Goal: Task Accomplishment & Management: Use online tool/utility

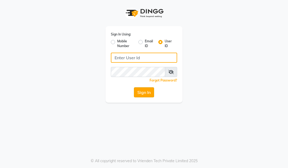
type input "seemashair&skin"
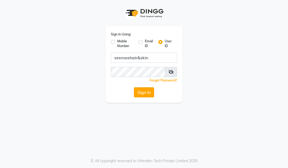
click at [142, 91] on button "Sign In" at bounding box center [144, 92] width 20 height 10
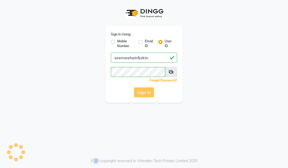
click at [142, 91] on div "Sign In" at bounding box center [144, 92] width 66 height 10
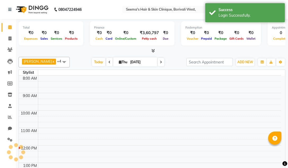
select select "en"
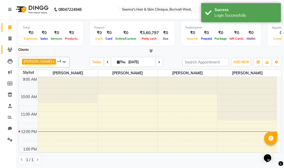
click at [11, 51] on icon at bounding box center [9, 50] width 5 height 4
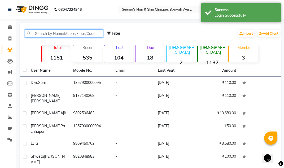
click at [38, 33] on input "text" at bounding box center [64, 33] width 78 height 8
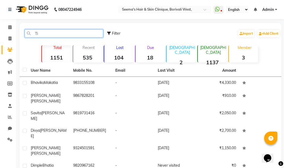
type input "T"
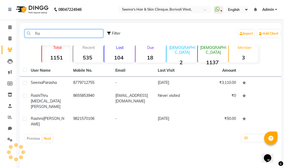
type input "R"
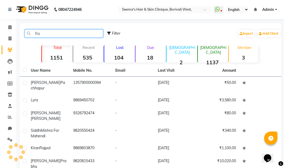
type input "R"
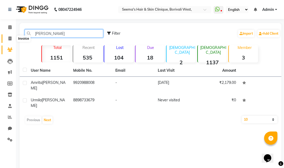
type input "[PERSON_NAME]"
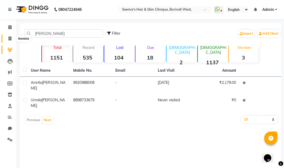
click at [11, 37] on icon at bounding box center [9, 39] width 3 height 4
select select "service"
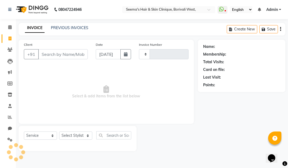
type input "1545"
select select "8084"
click at [7, 51] on span at bounding box center [9, 50] width 9 height 6
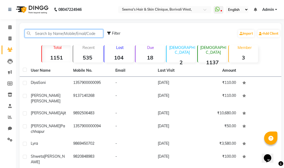
click at [36, 32] on input "text" at bounding box center [64, 33] width 78 height 8
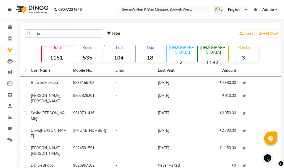
click at [48, 29] on div "Tia Filter Import Add Client" at bounding box center [150, 33] width 259 height 17
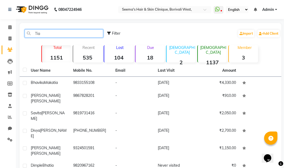
click at [48, 33] on input "Tia" at bounding box center [64, 33] width 78 height 8
type input "T"
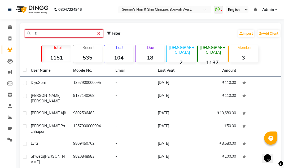
type input "!"
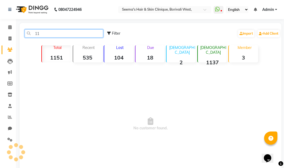
type input "1"
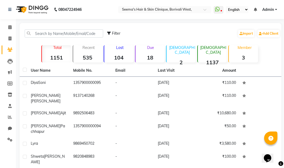
select select "service"
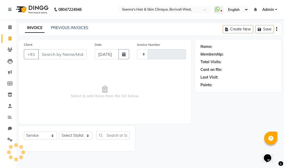
type input "1545"
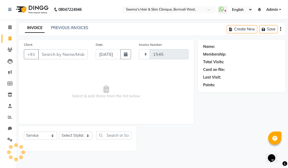
select select "8084"
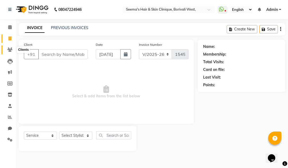
click at [11, 50] on icon at bounding box center [9, 50] width 5 height 4
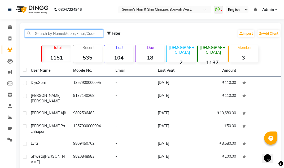
click at [43, 35] on input "text" at bounding box center [64, 33] width 78 height 8
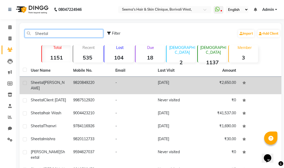
type input "Sheetal"
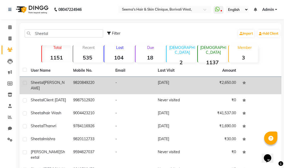
click at [77, 79] on td "9820849220" at bounding box center [91, 85] width 42 height 17
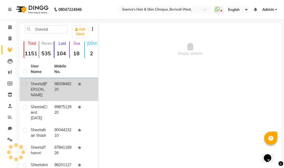
click at [77, 79] on td at bounding box center [86, 89] width 24 height 23
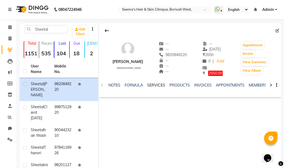
click at [154, 86] on link "SERVICES" at bounding box center [156, 85] width 18 height 5
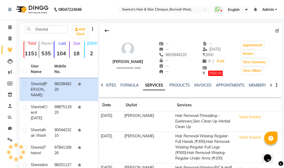
click at [154, 86] on link "SERVICES" at bounding box center [154, 86] width 22 height 10
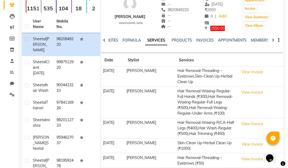
scroll to position [45, 0]
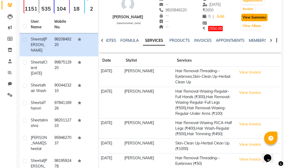
click at [253, 17] on button "View Summary" at bounding box center [254, 17] width 26 height 7
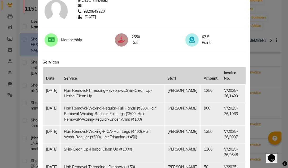
scroll to position [32, 0]
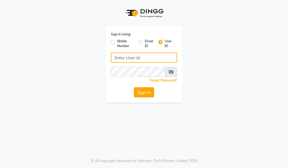
type input "seemashair&skin"
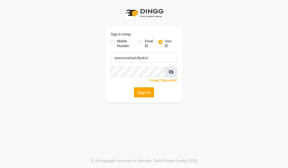
click at [141, 92] on button "Sign In" at bounding box center [144, 92] width 20 height 10
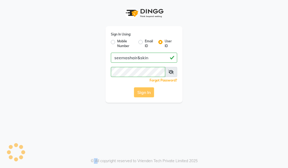
click at [141, 92] on div "Sign In" at bounding box center [144, 92] width 66 height 10
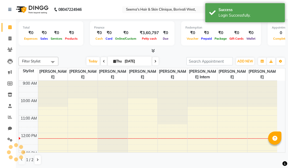
select select "en"
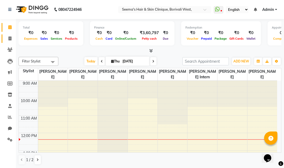
click at [8, 35] on link "Invoice" at bounding box center [8, 38] width 13 height 9
select select "service"
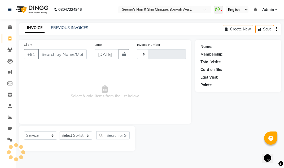
type input "1545"
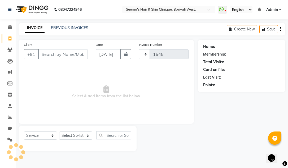
select select "8084"
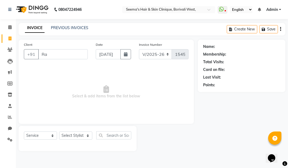
type input "R"
